Goal: Navigation & Orientation: Find specific page/section

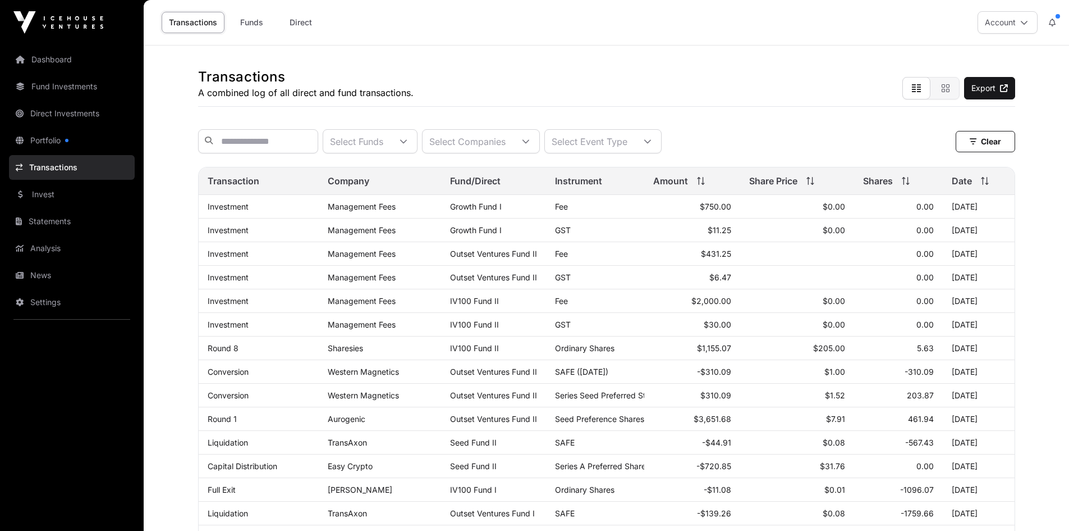
click at [34, 271] on link "News" at bounding box center [72, 275] width 126 height 25
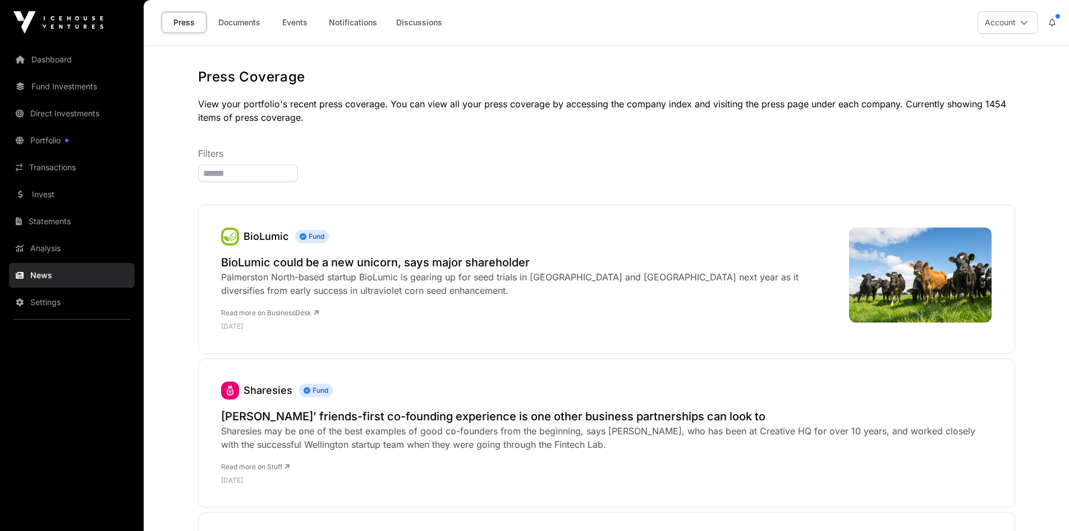
click at [236, 22] on link "Documents" at bounding box center [239, 22] width 57 height 21
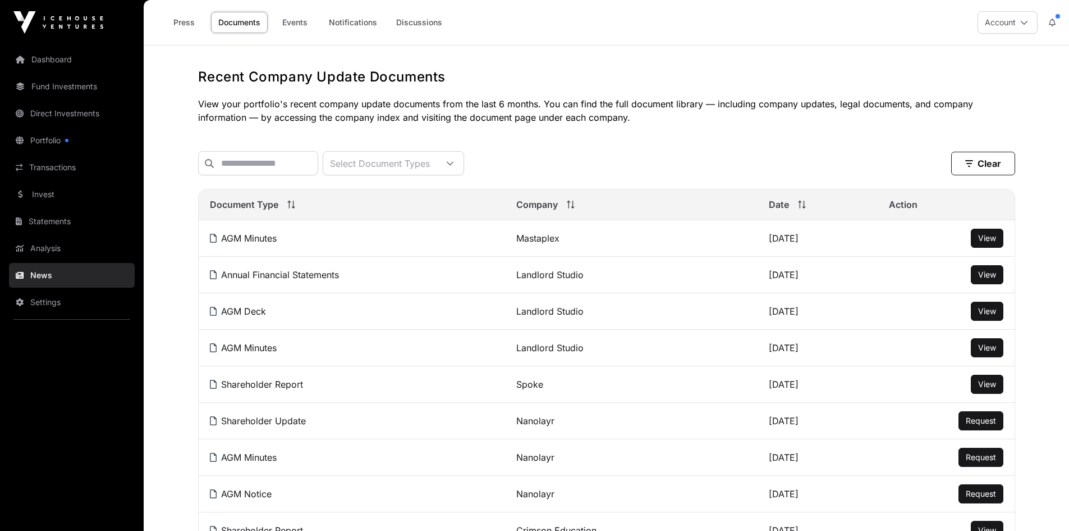
click at [304, 21] on link "Events" at bounding box center [294, 22] width 45 height 21
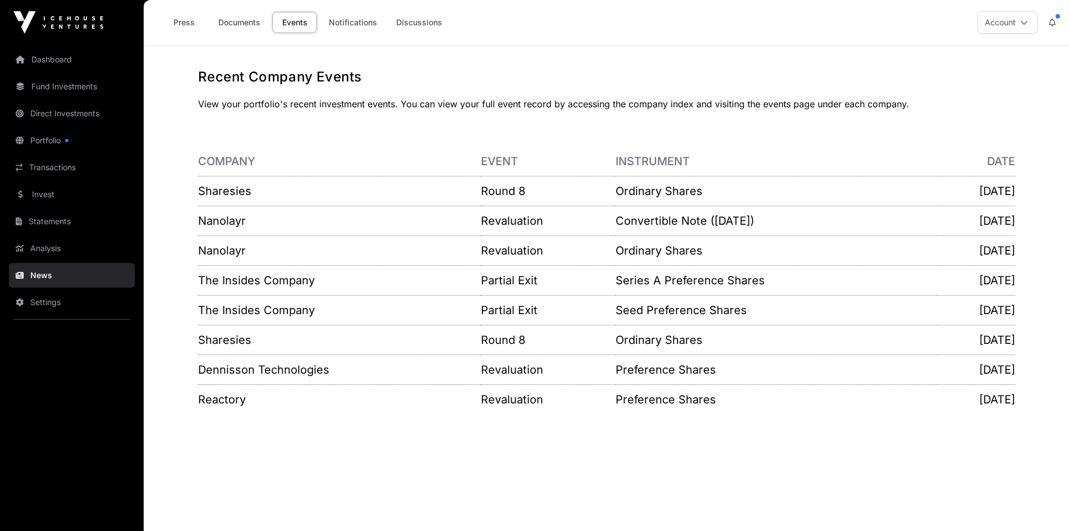
click at [43, 198] on link "Invest" at bounding box center [72, 194] width 126 height 25
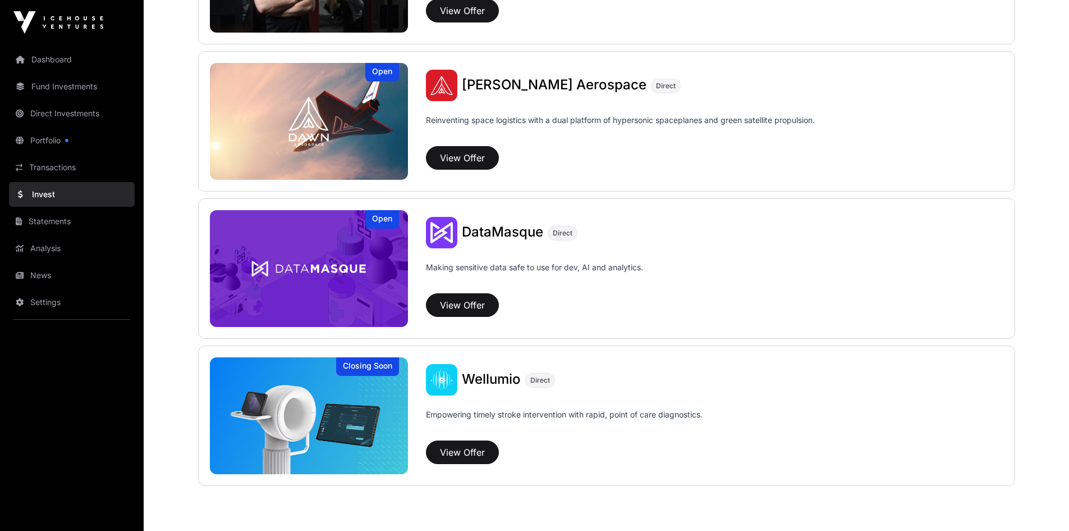
scroll to position [1172, 0]
